Goal: Book appointment/travel/reservation

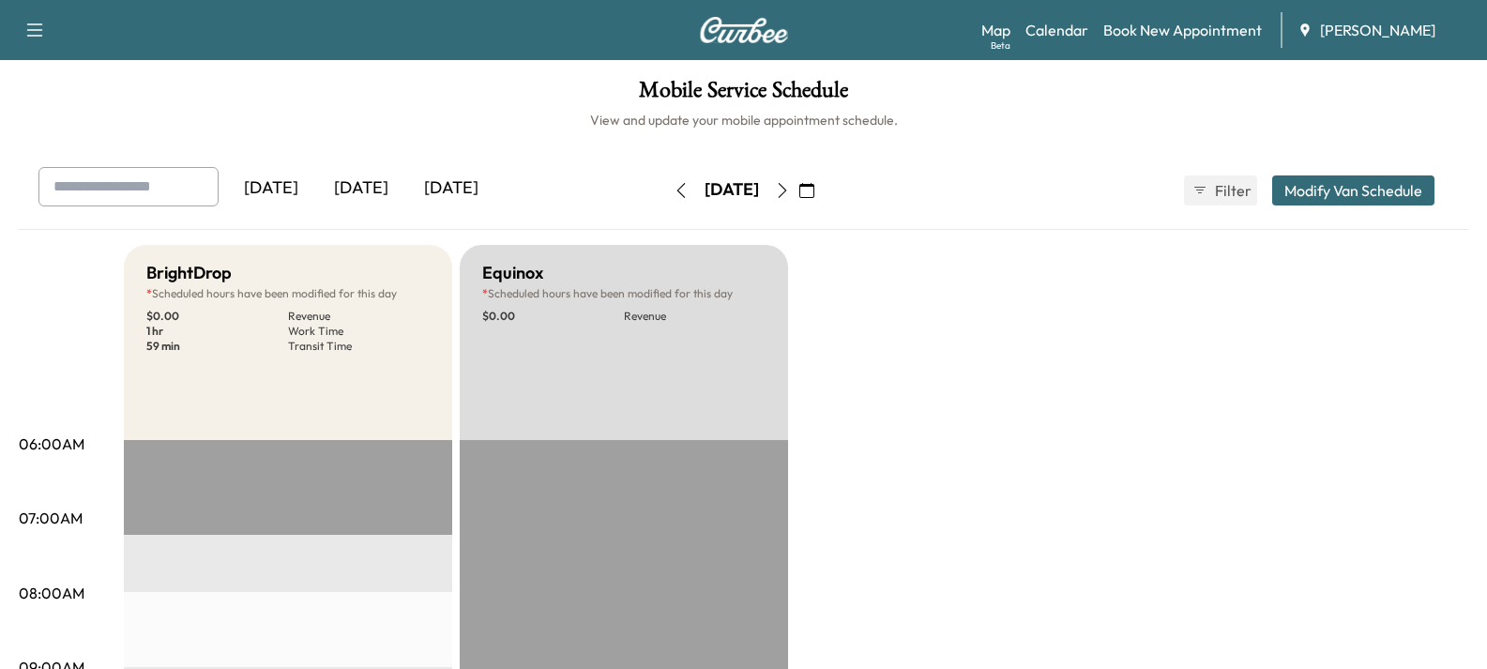
click at [383, 189] on div "[DATE]" at bounding box center [361, 188] width 90 height 43
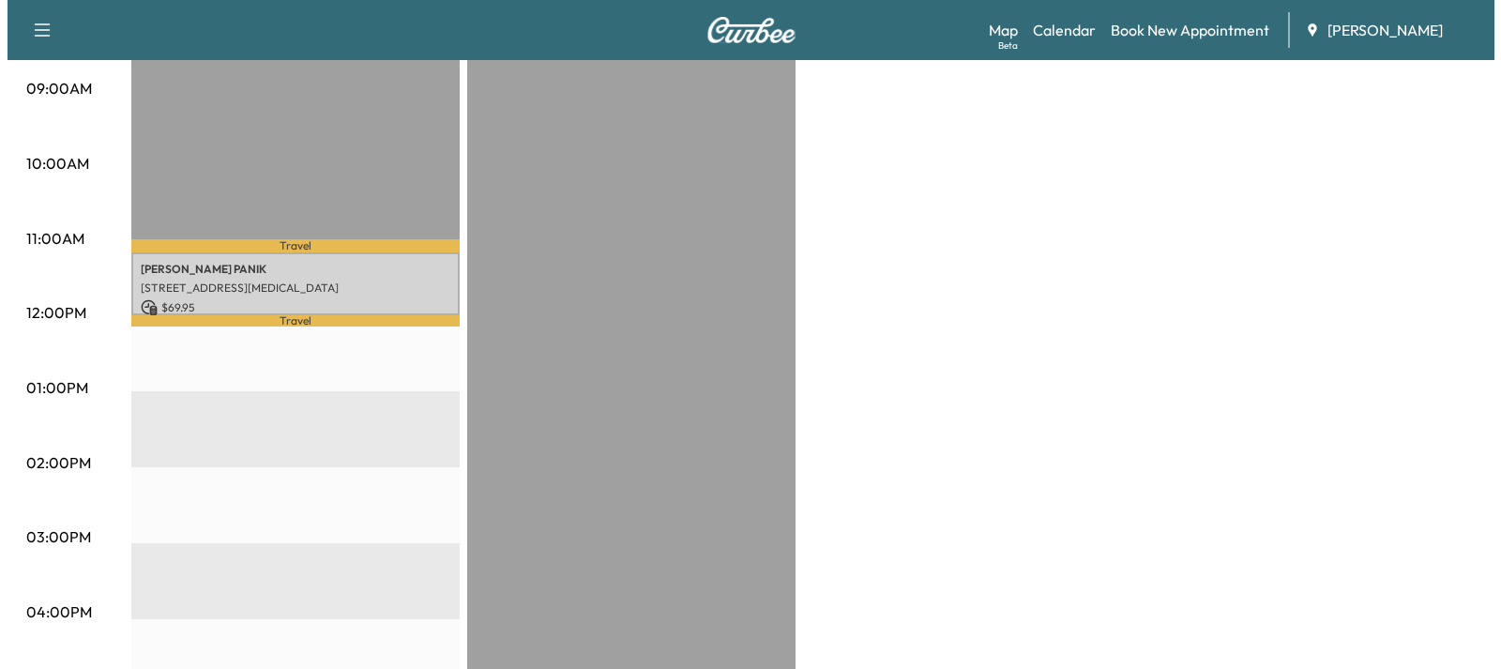
scroll to position [563, 0]
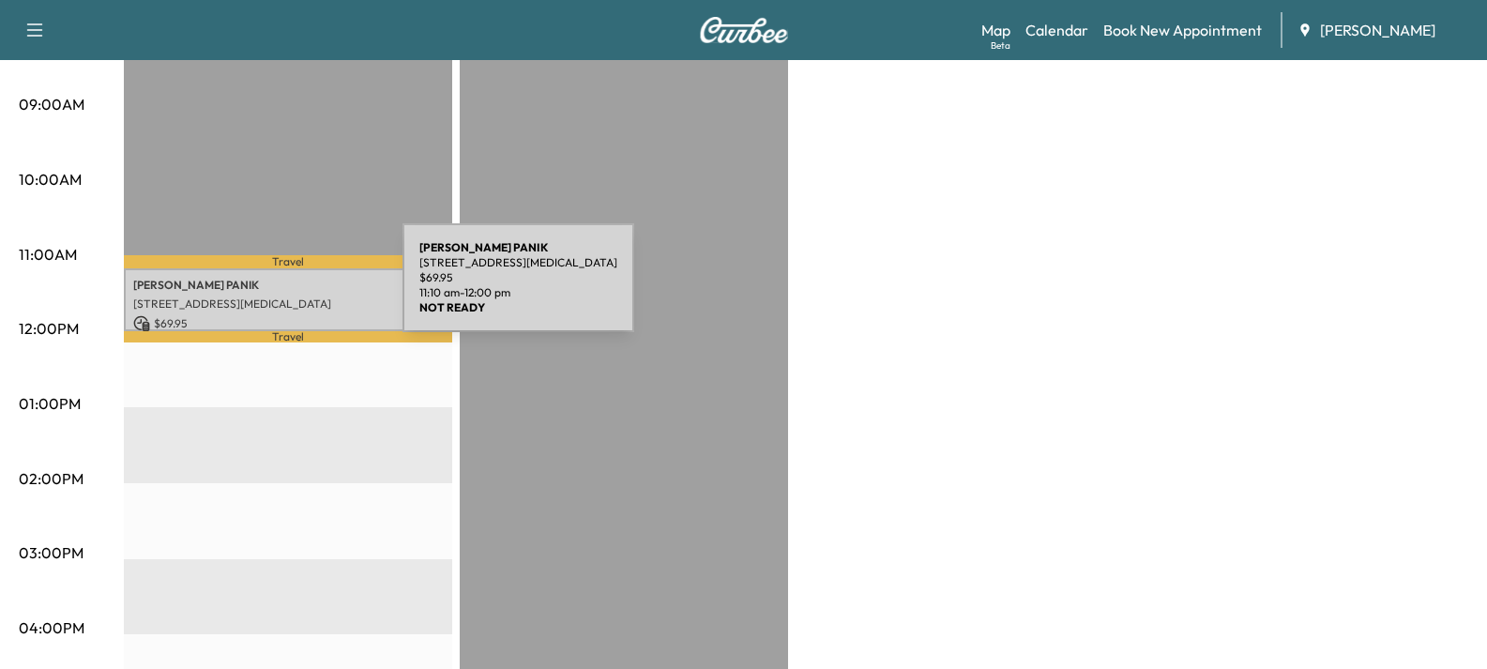
click at [262, 289] on div "[PERSON_NAME] [STREET_ADDRESS][MEDICAL_DATA] $ 69.95 11:10 am - 12:00 pm" at bounding box center [288, 299] width 328 height 63
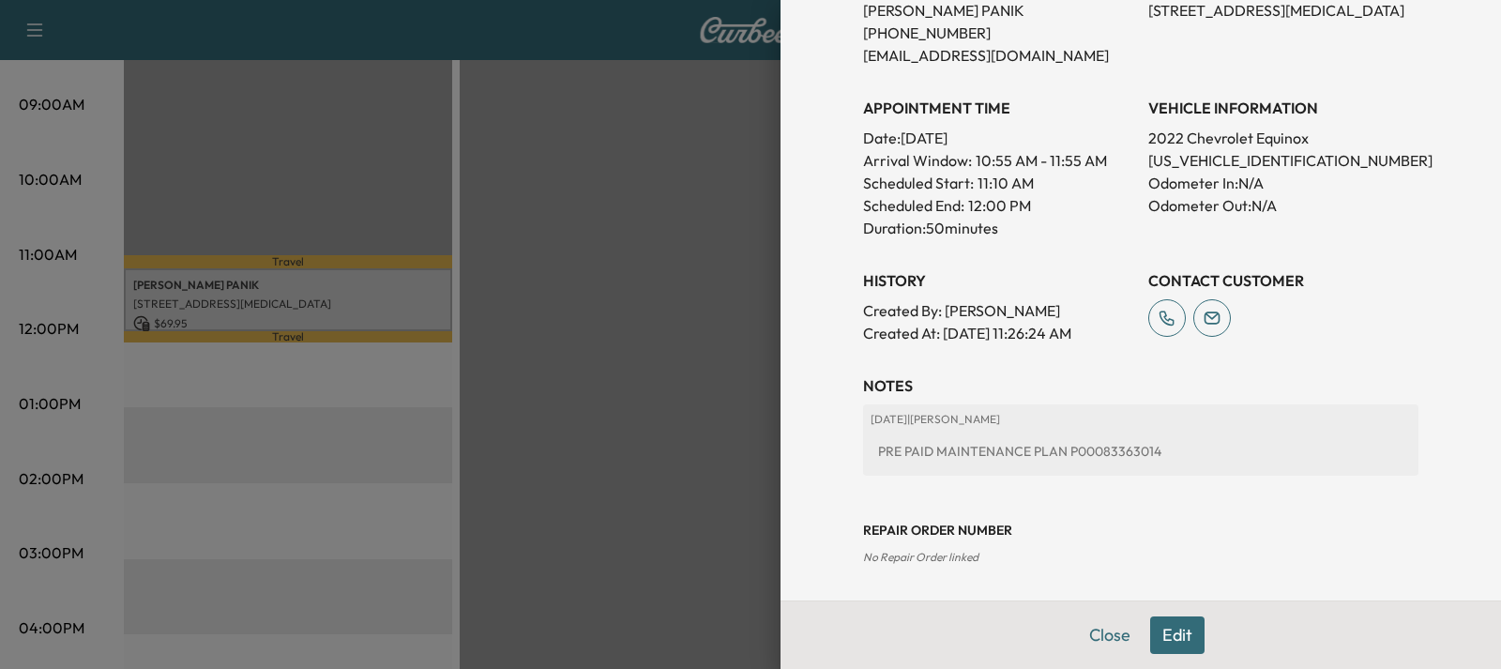
scroll to position [442, 0]
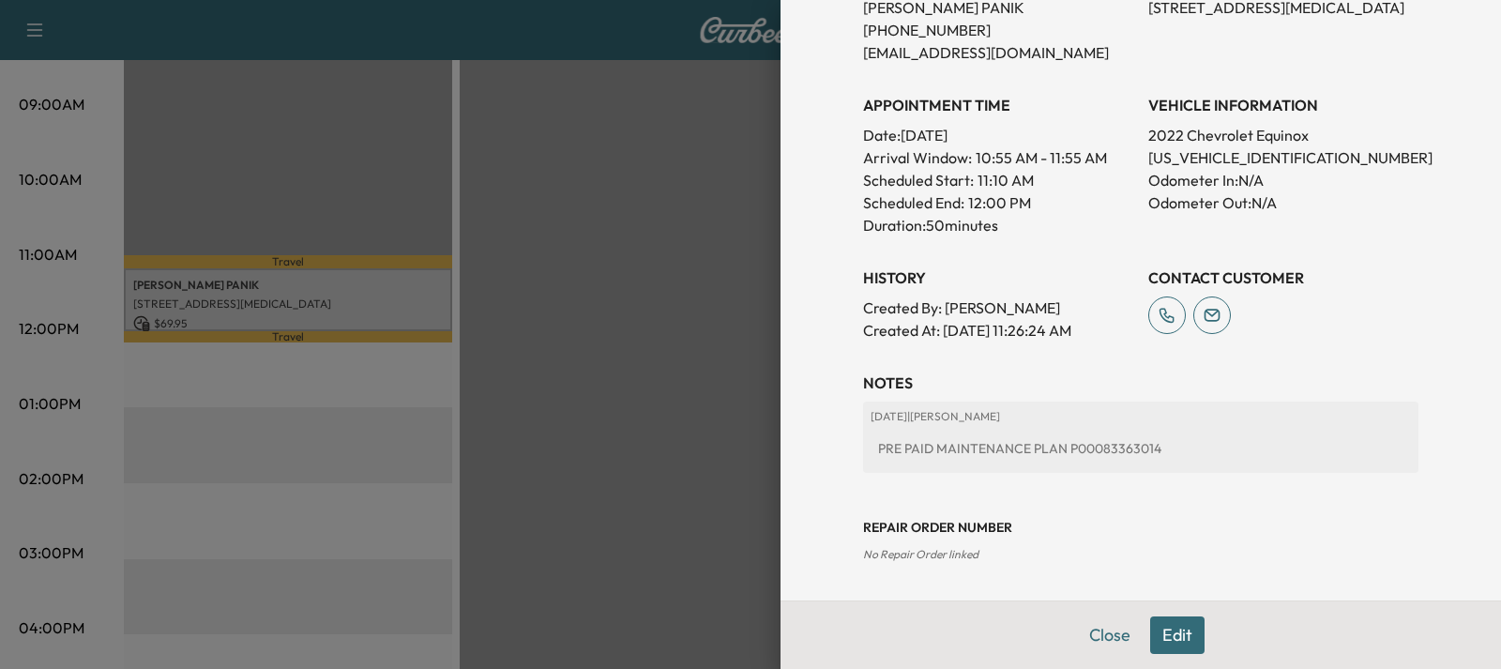
click at [1166, 634] on button "Edit" at bounding box center [1177, 635] width 54 height 38
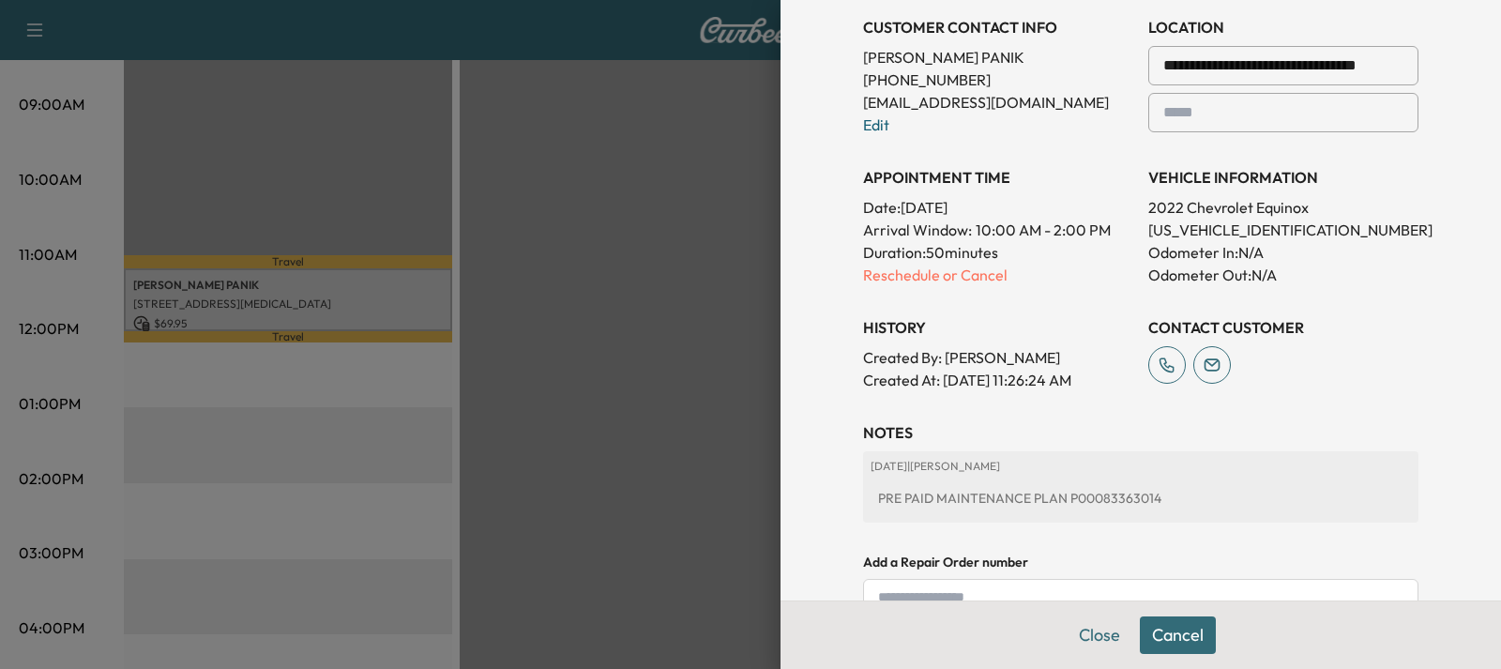
scroll to position [388, 0]
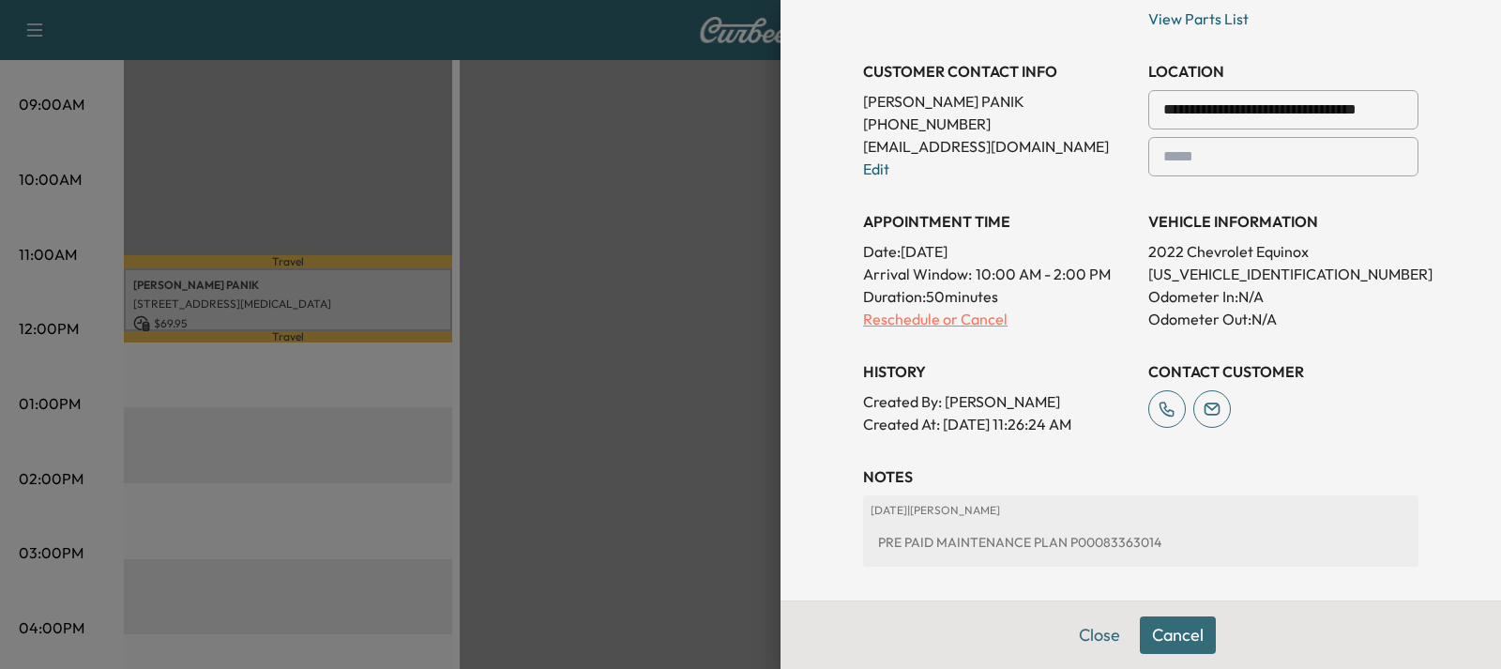
click at [900, 327] on p "Reschedule or Cancel" at bounding box center [998, 319] width 270 height 23
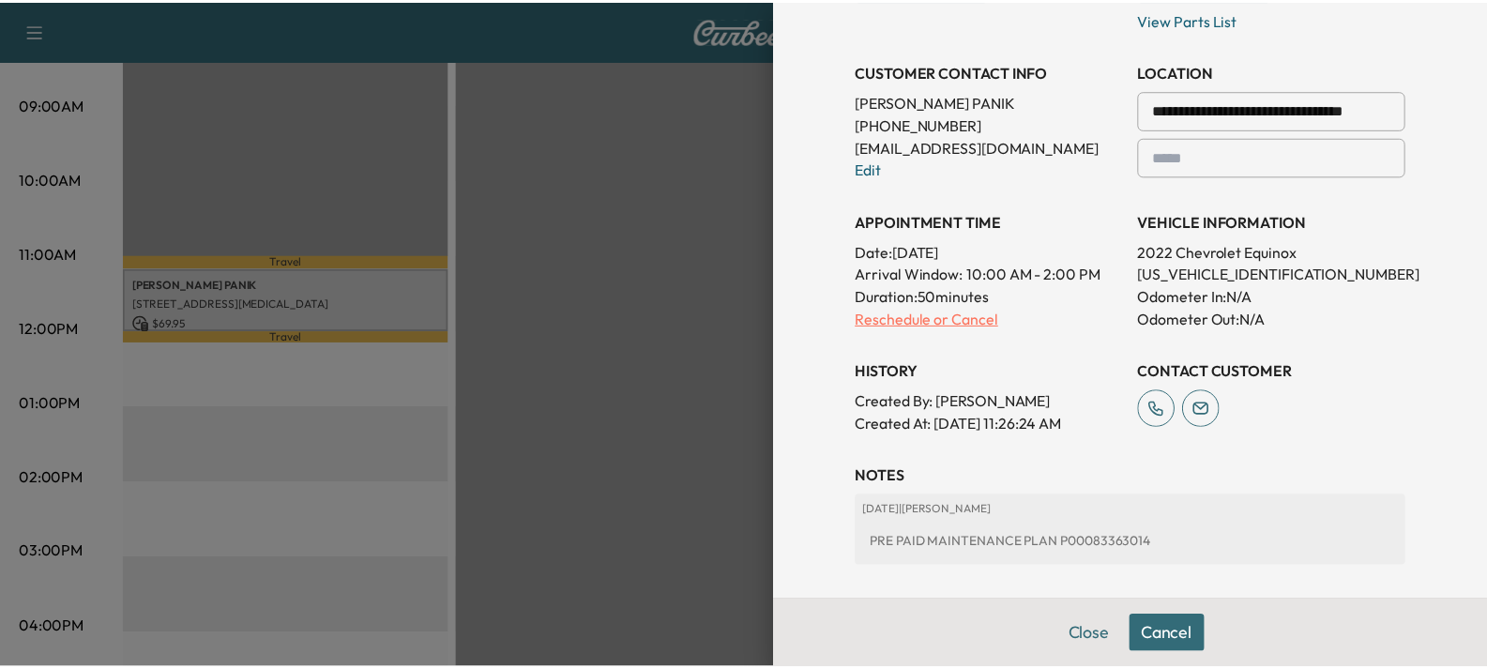
scroll to position [0, 0]
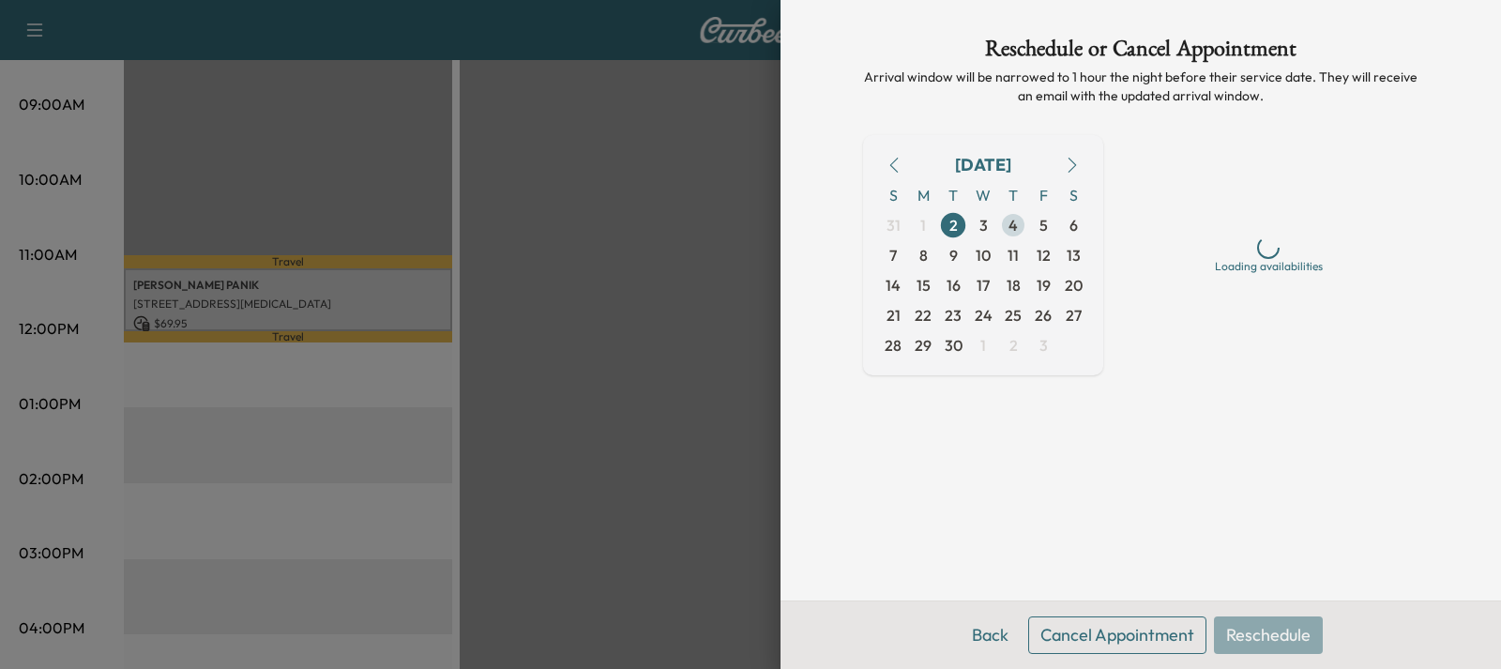
click at [1013, 220] on span "4" at bounding box center [1013, 225] width 9 height 23
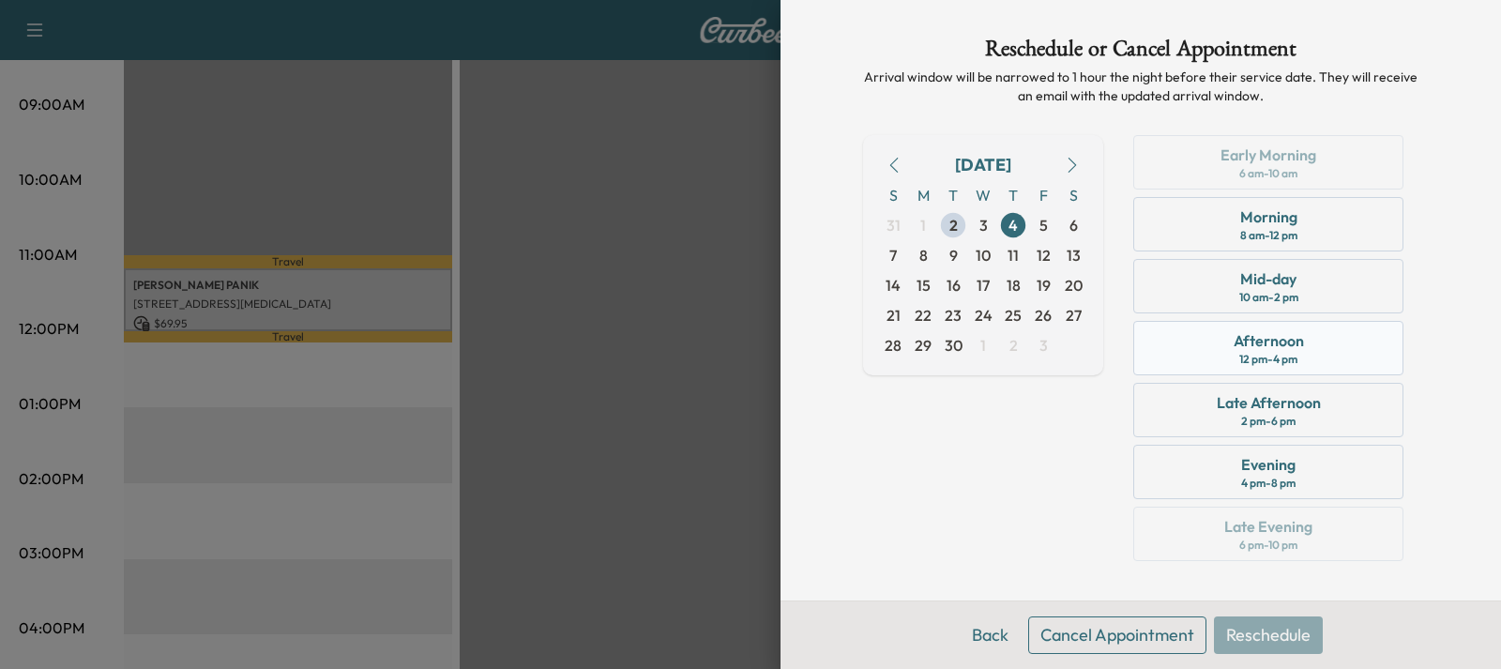
click at [1239, 355] on div "12 pm - 4 pm" at bounding box center [1268, 359] width 58 height 15
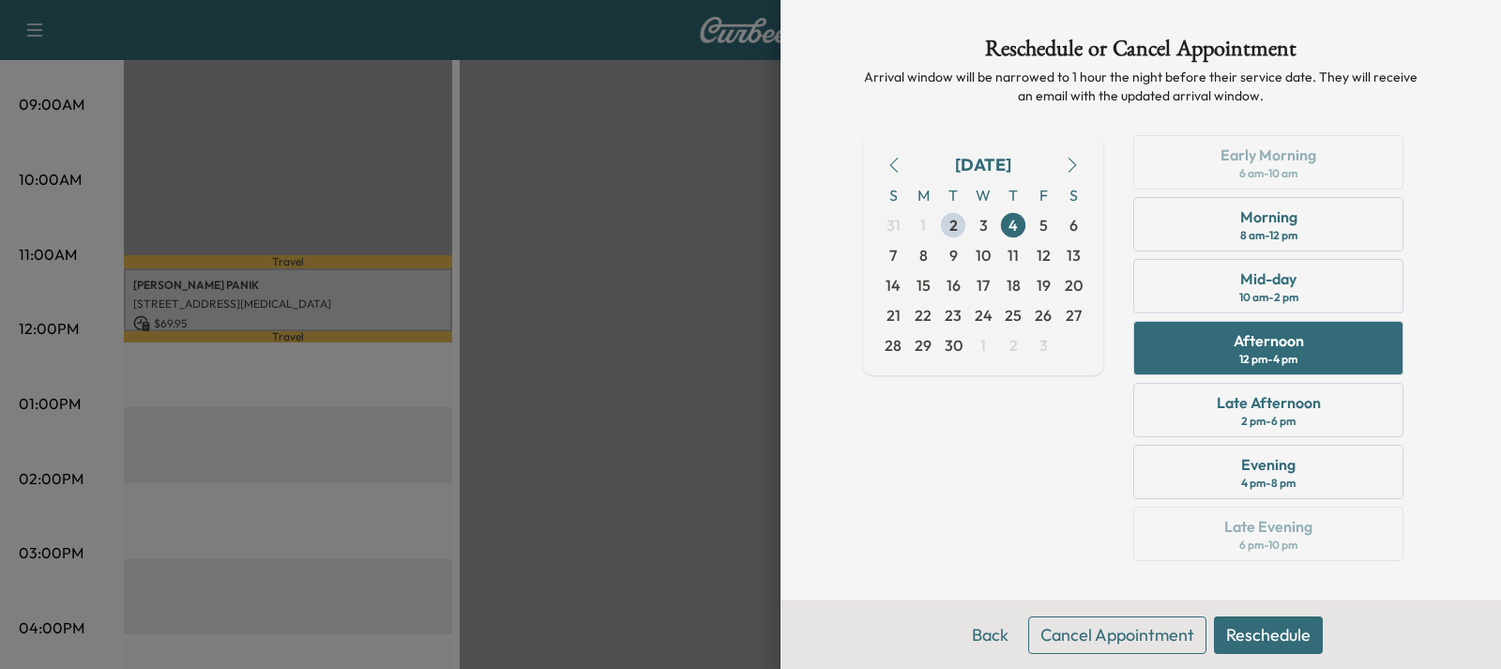
click at [1213, 636] on div "Back Cancel Appointment Reschedule" at bounding box center [1141, 635] width 721 height 68
click at [1220, 636] on button "Reschedule" at bounding box center [1268, 635] width 109 height 38
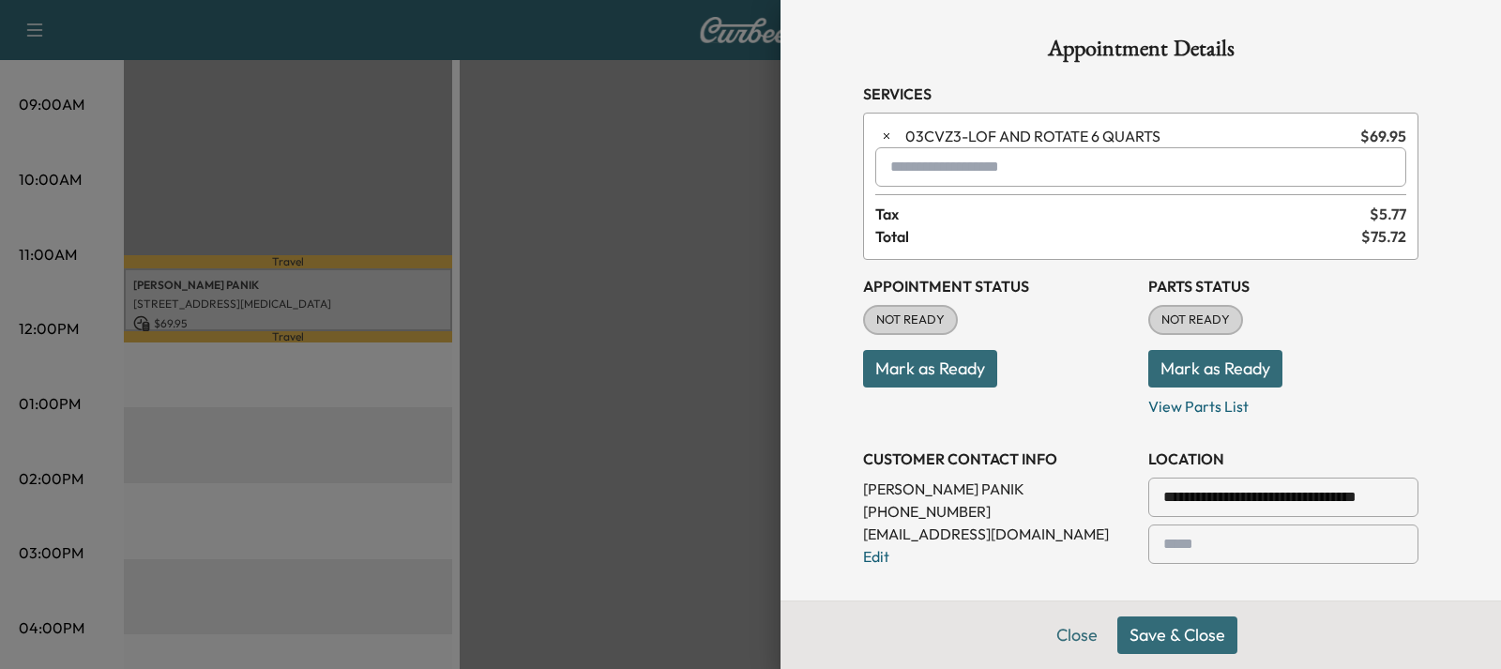
click at [1205, 632] on button "Save & Close" at bounding box center [1178, 635] width 120 height 38
